Goal: Transaction & Acquisition: Purchase product/service

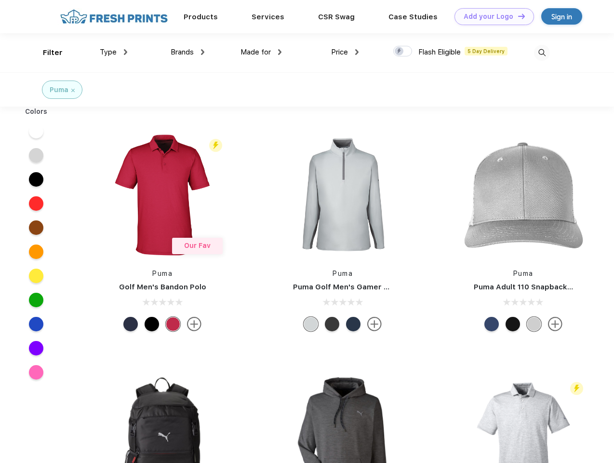
scroll to position [0, 0]
click at [491, 16] on link "Add your Logo Design Tool" at bounding box center [494, 16] width 80 height 17
click at [0, 0] on div "Design Tool" at bounding box center [0, 0] width 0 height 0
click at [517, 16] on link "Add your Logo Design Tool" at bounding box center [494, 16] width 80 height 17
click at [46, 53] on div "Filter" at bounding box center [53, 52] width 20 height 11
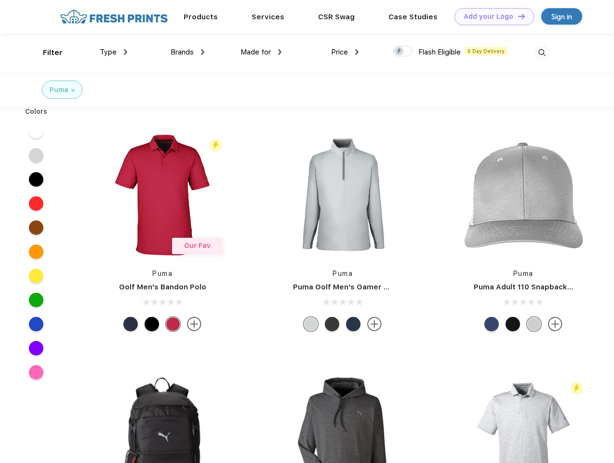
click at [114, 52] on span "Type" at bounding box center [108, 52] width 17 height 9
click at [187, 52] on span "Brands" at bounding box center [182, 52] width 23 height 9
click at [261, 52] on span "Made for" at bounding box center [255, 52] width 30 height 9
click at [345, 52] on span "Price" at bounding box center [339, 52] width 17 height 9
click at [403, 52] on div at bounding box center [402, 51] width 19 height 11
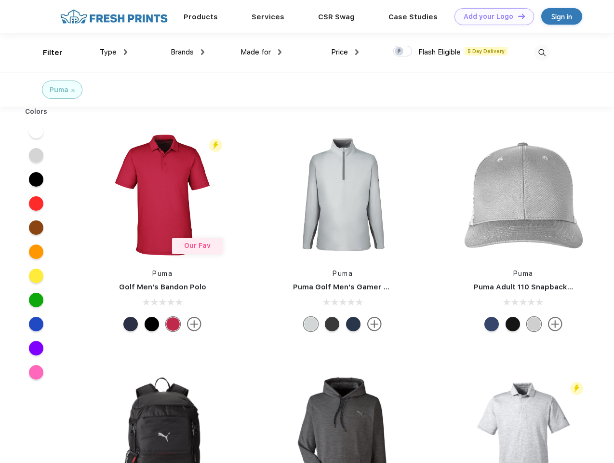
click at [400, 52] on input "checkbox" at bounding box center [396, 48] width 6 height 6
click at [542, 53] on img at bounding box center [542, 53] width 16 height 16
